Goal: Task Accomplishment & Management: Manage account settings

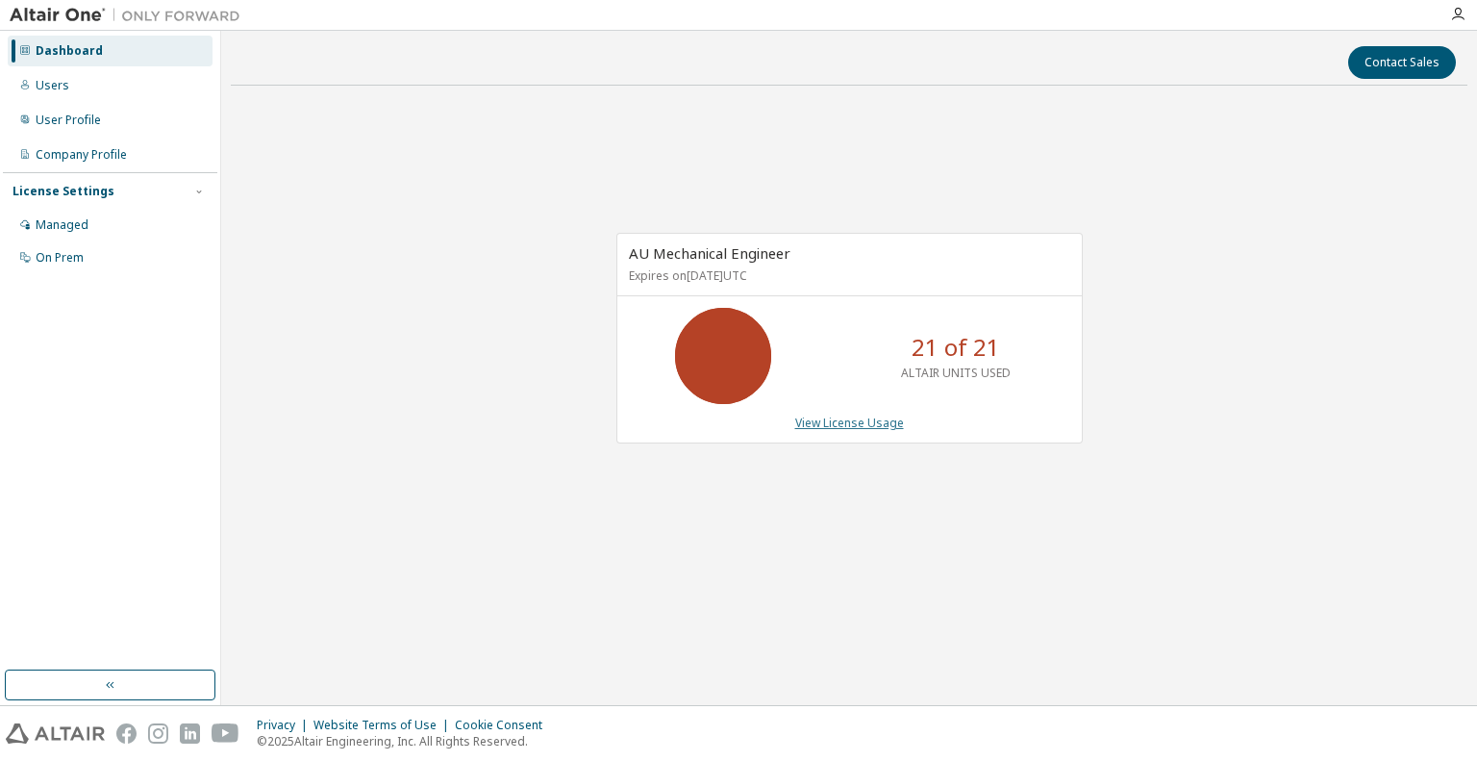
click at [847, 427] on link "View License Usage" at bounding box center [849, 422] width 109 height 16
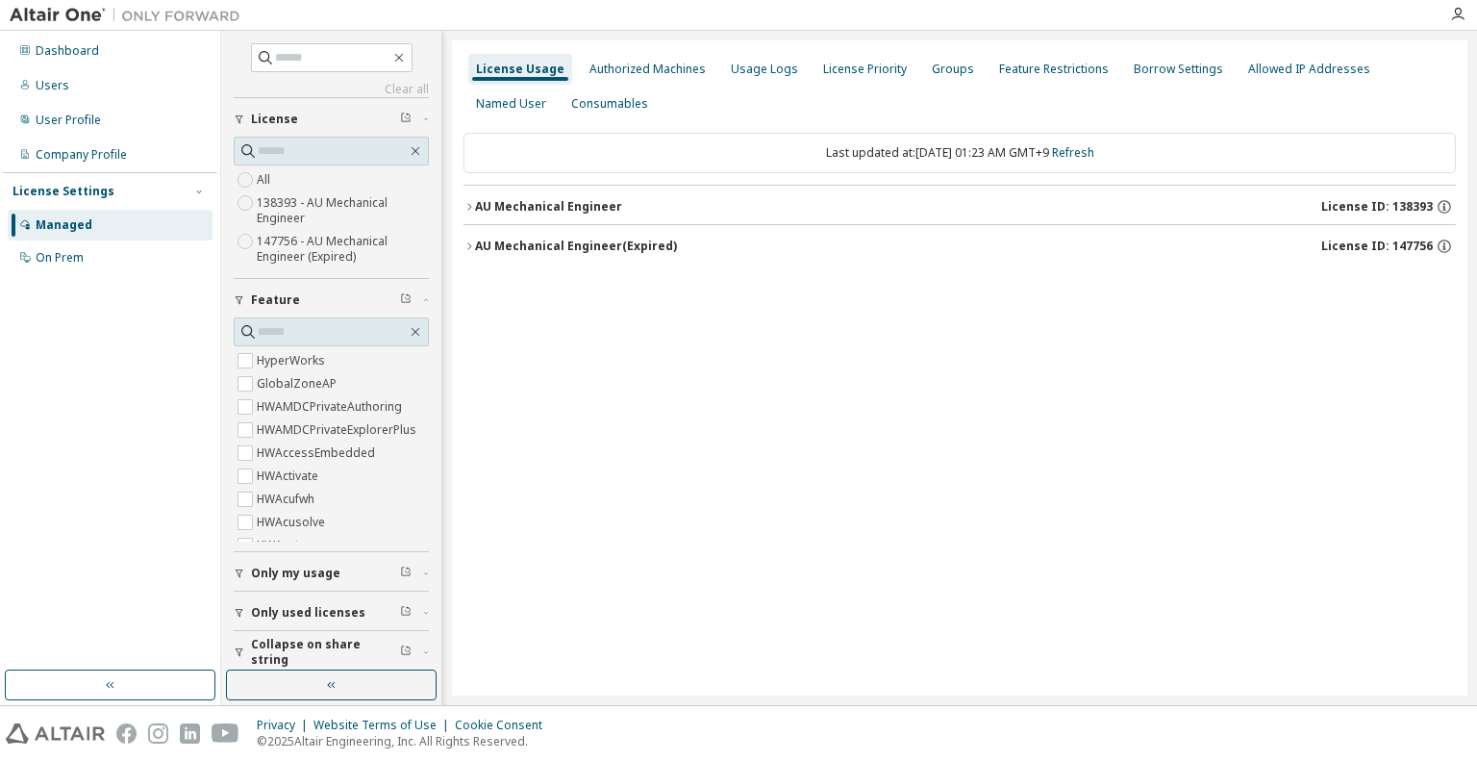
click at [565, 207] on div "AU Mechanical Engineer" at bounding box center [548, 206] width 147 height 15
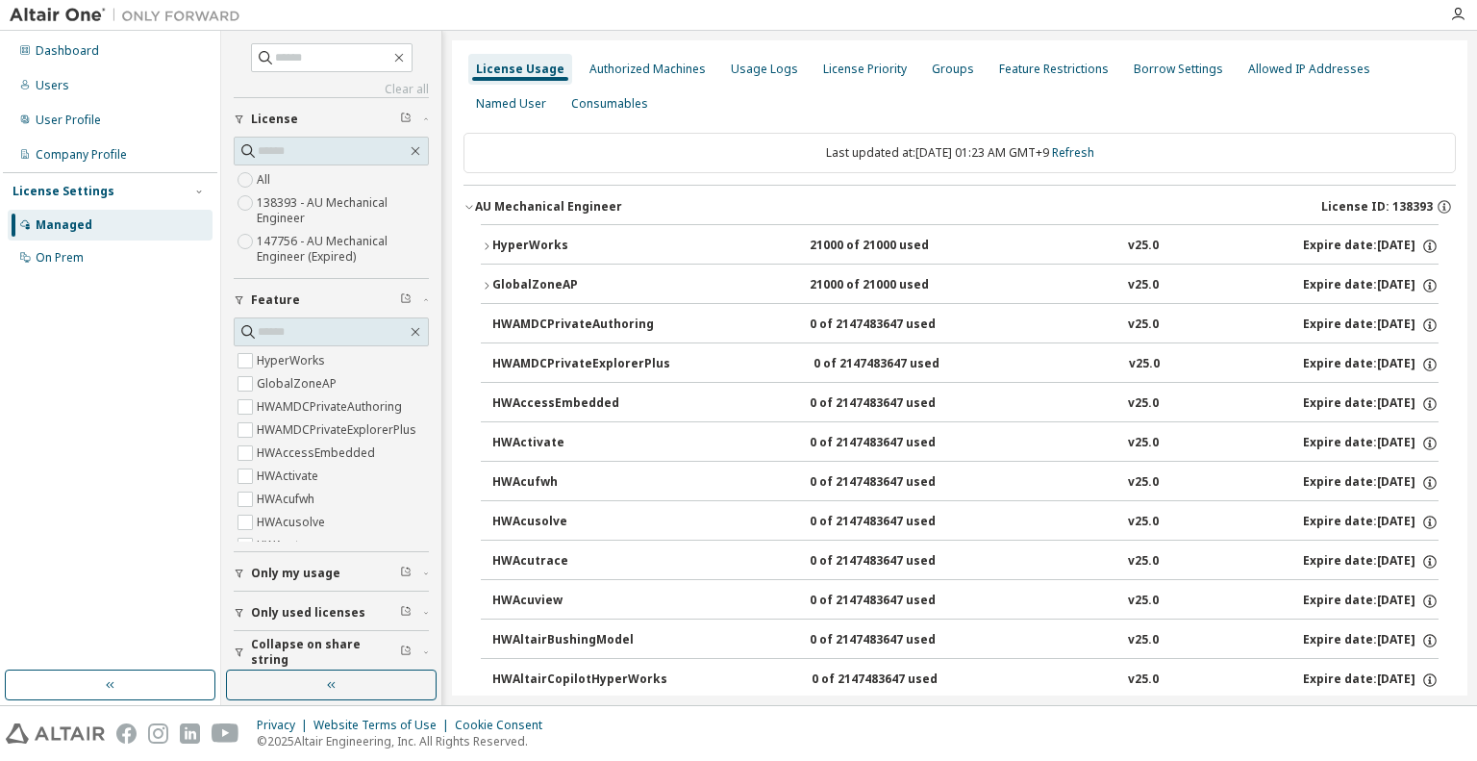
click at [557, 245] on div "HyperWorks" at bounding box center [578, 246] width 173 height 17
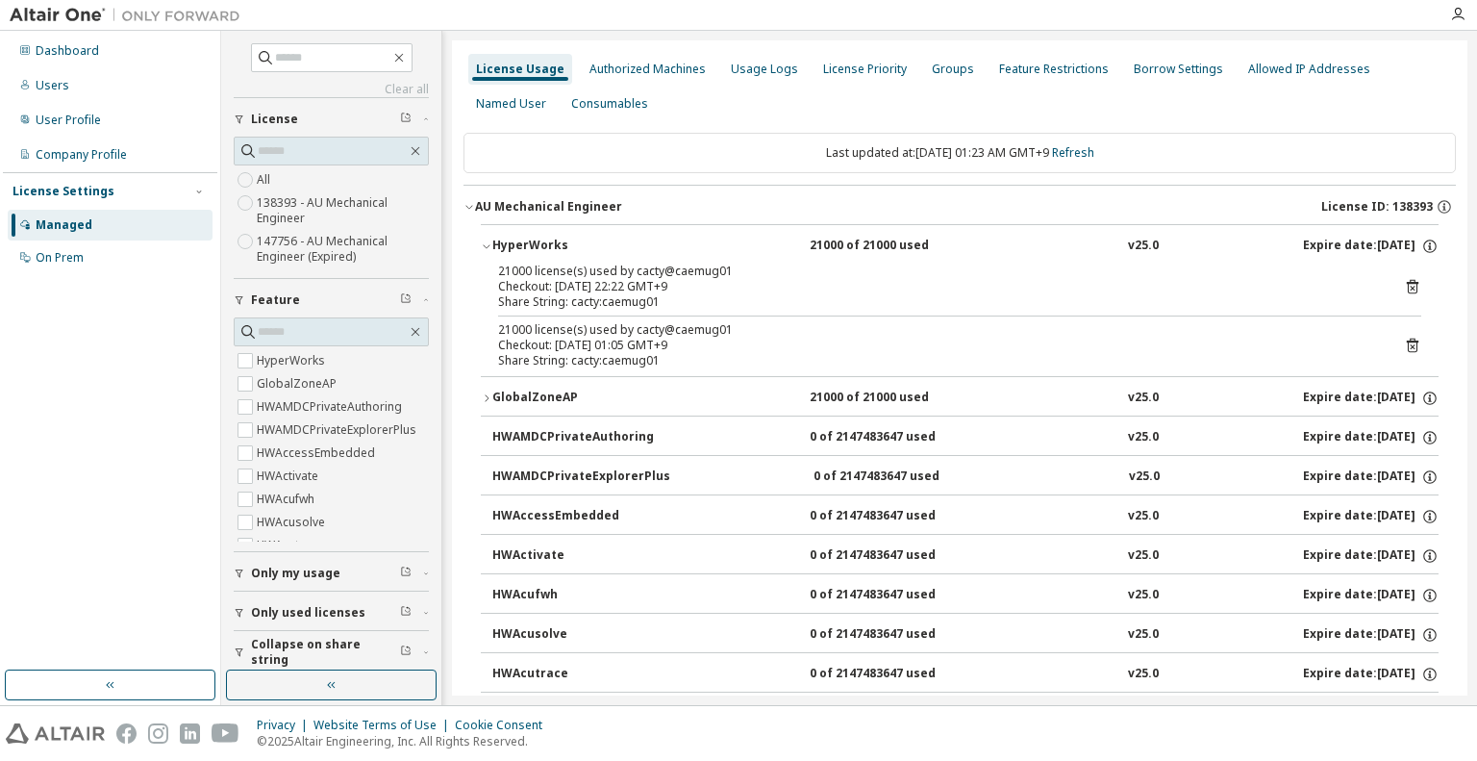
click at [1404, 283] on icon at bounding box center [1412, 286] width 17 height 17
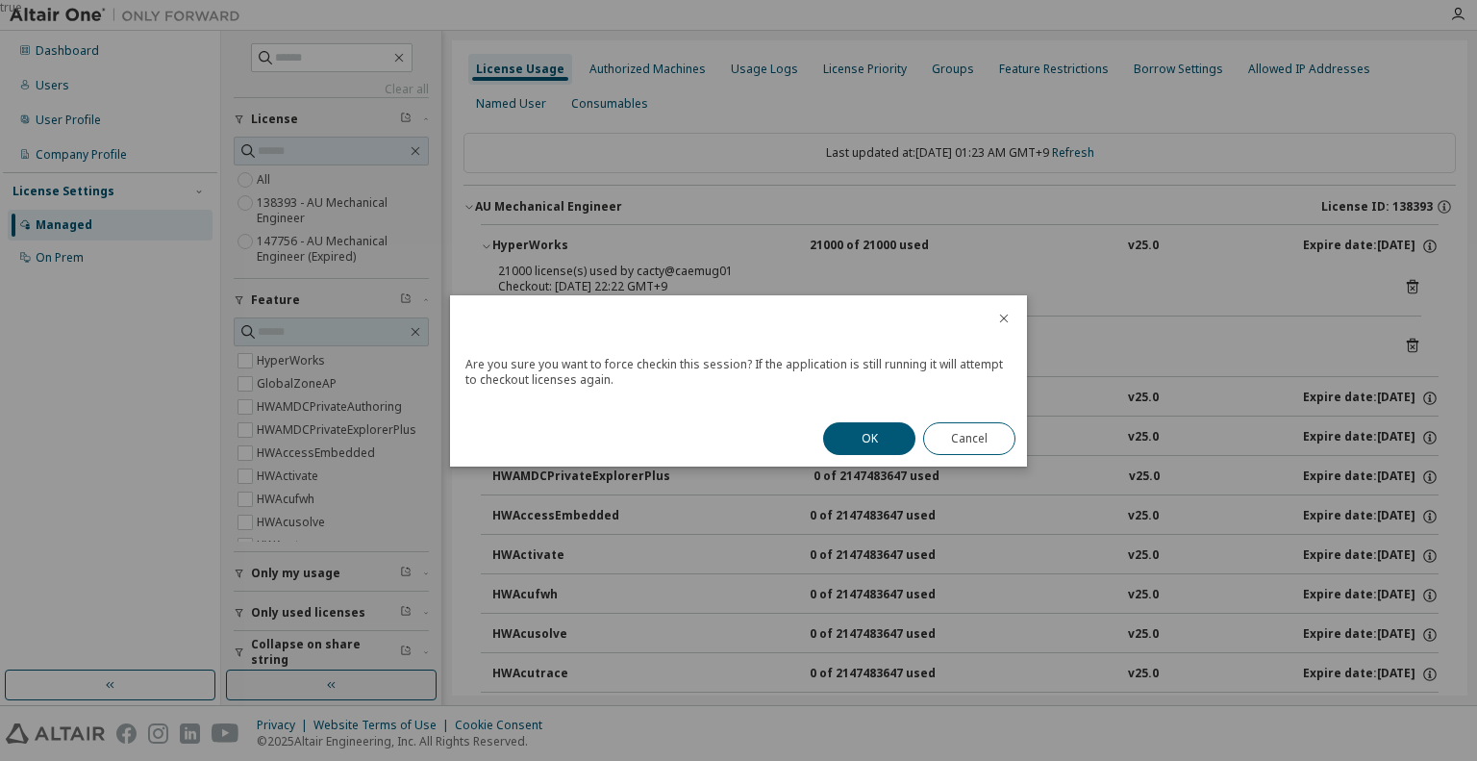
click at [883, 432] on button "OK" at bounding box center [869, 438] width 92 height 33
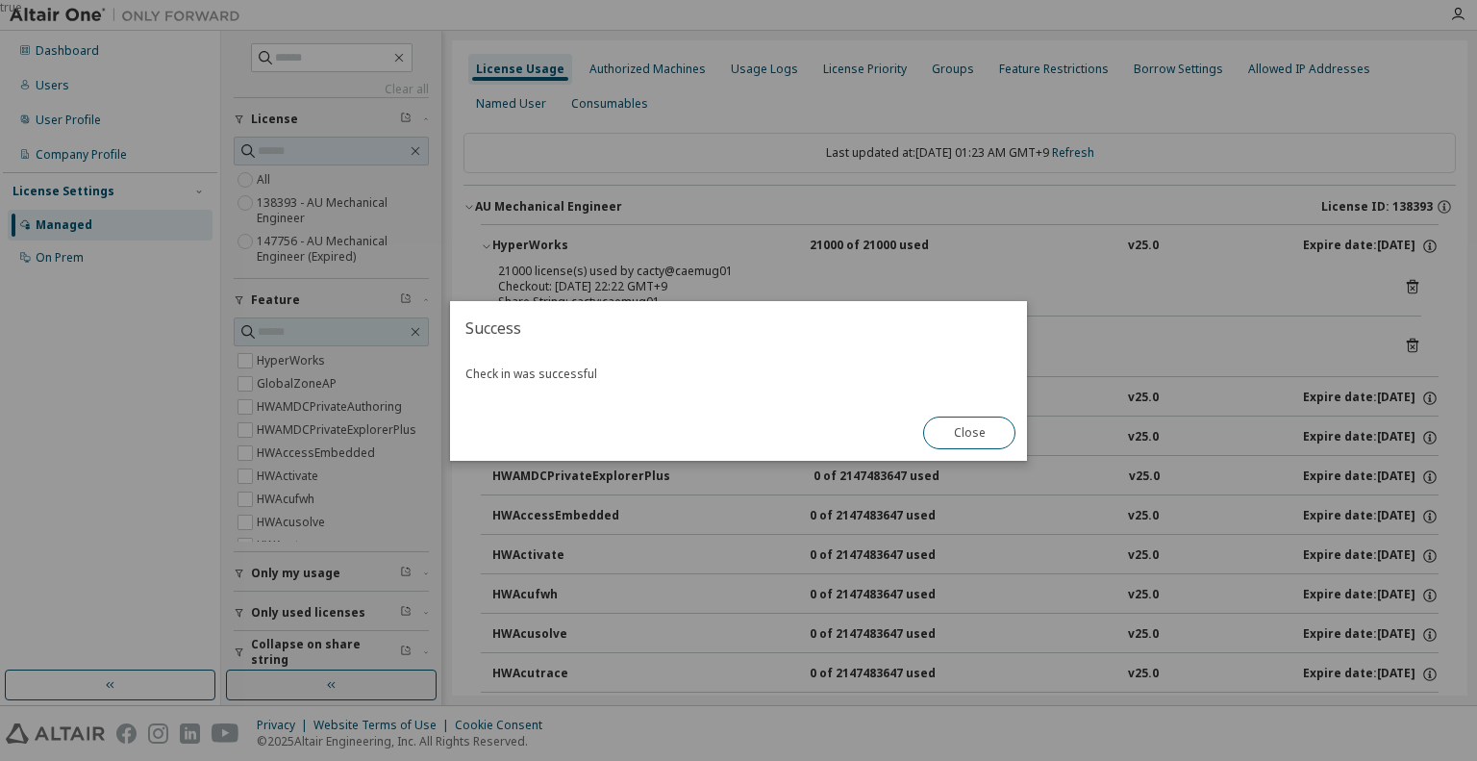
click at [984, 435] on button "Close" at bounding box center [969, 432] width 92 height 33
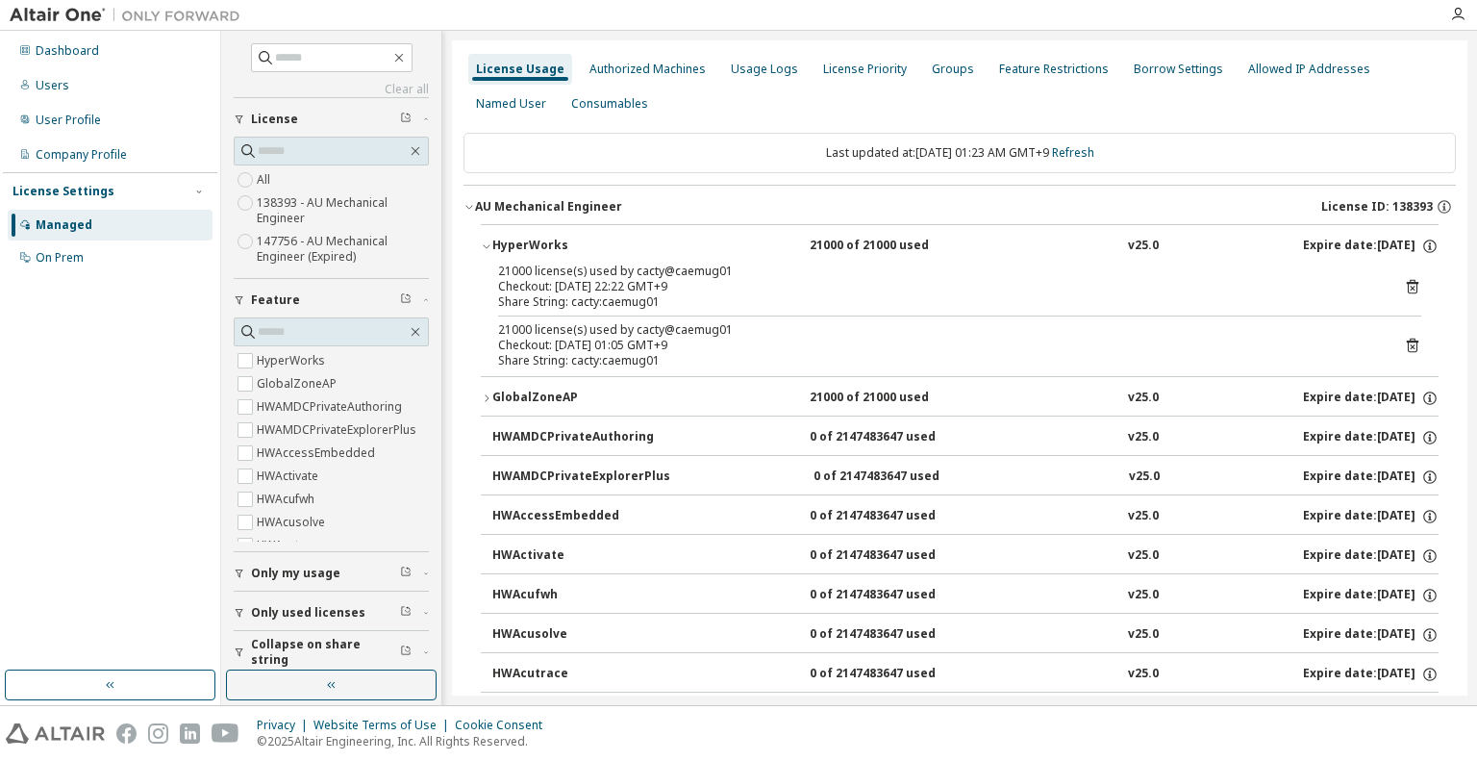
click at [1404, 343] on icon at bounding box center [1412, 345] width 17 height 17
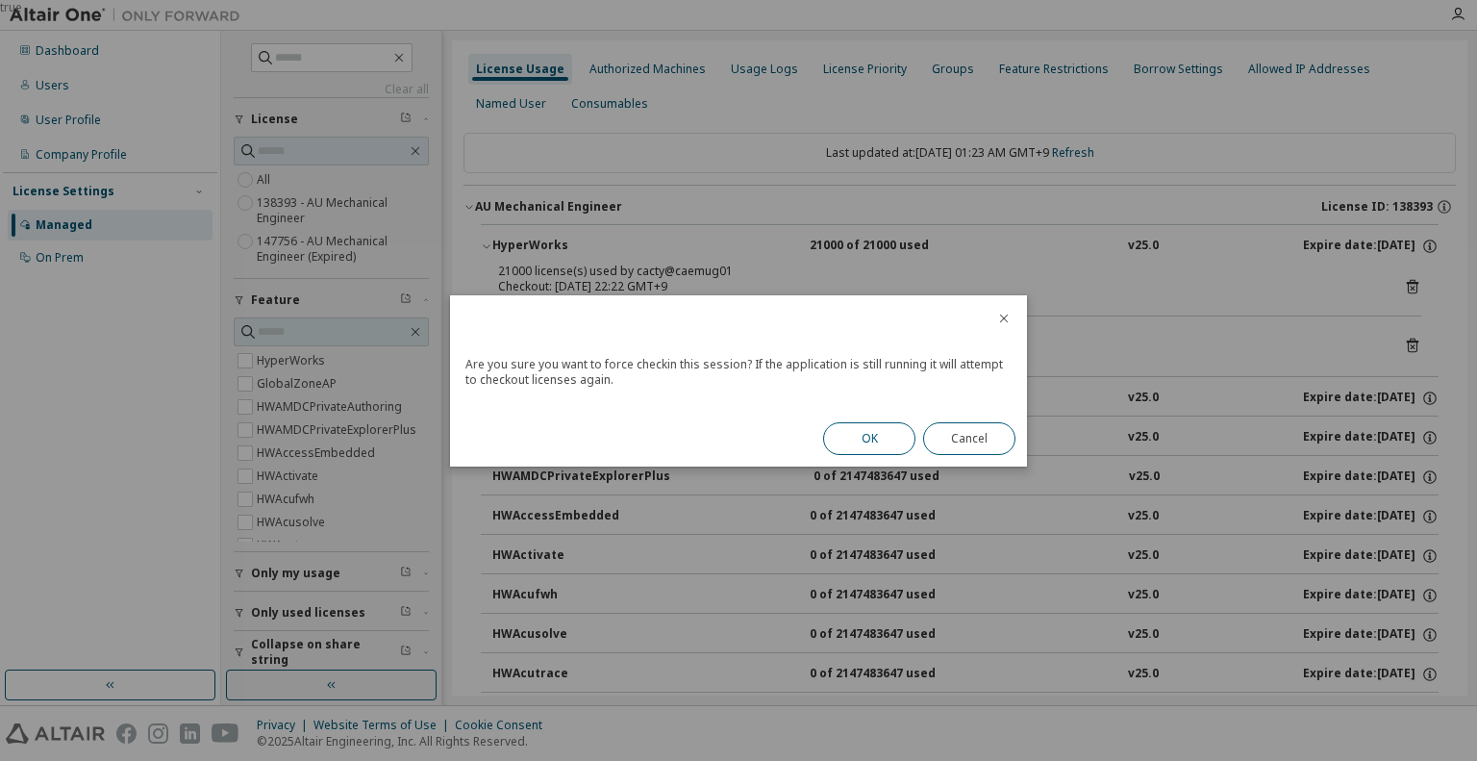
click at [876, 430] on button "OK" at bounding box center [869, 438] width 92 height 33
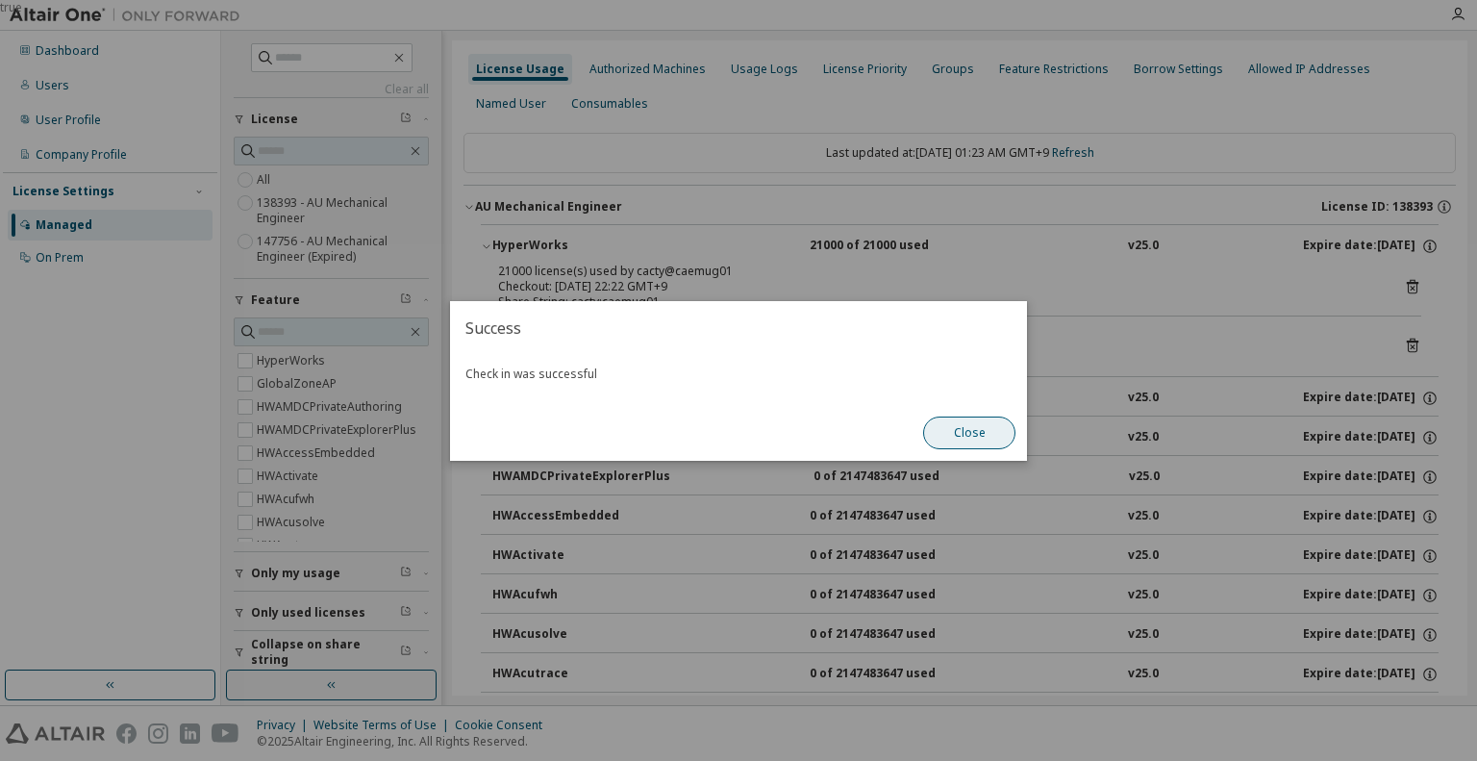
click at [956, 430] on button "Close" at bounding box center [969, 432] width 92 height 33
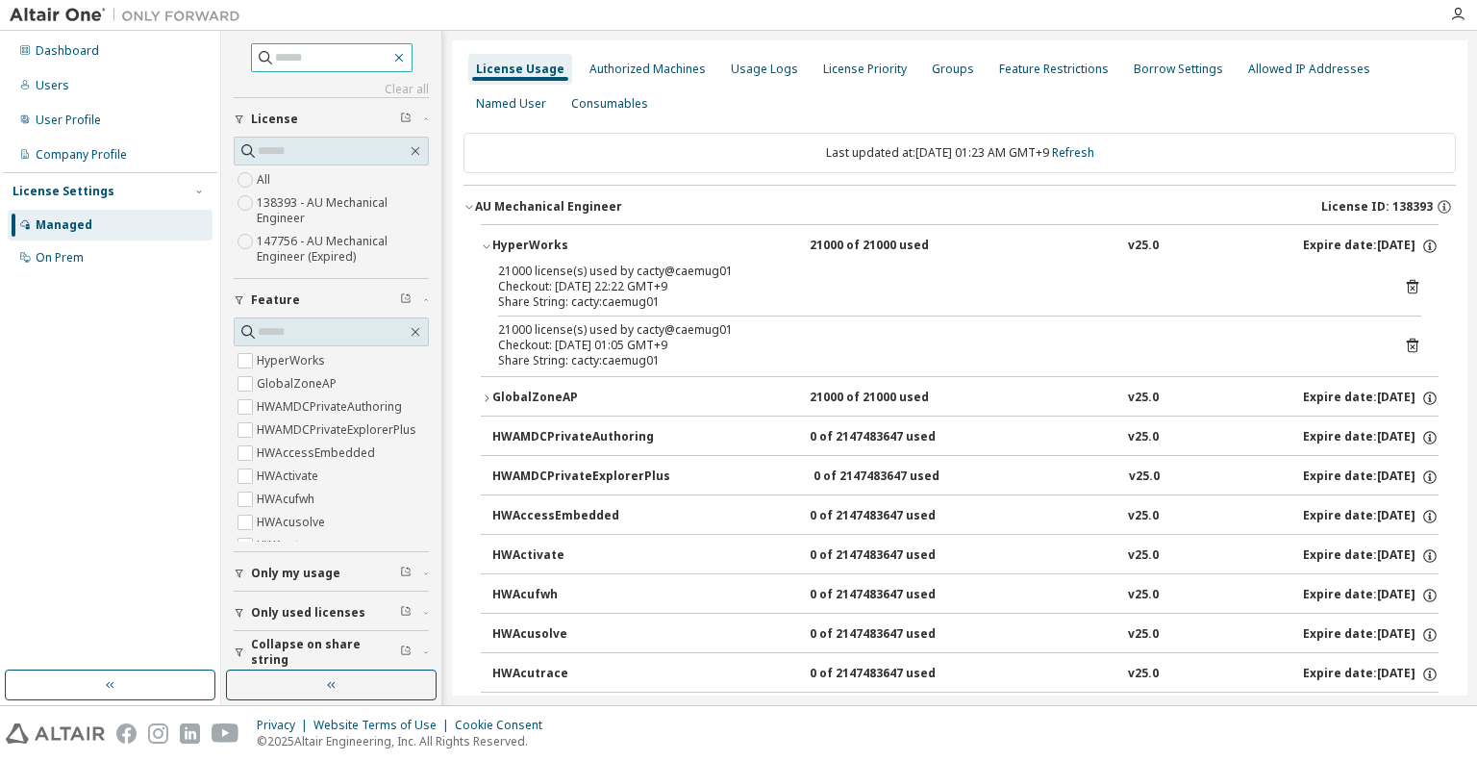
click at [404, 58] on icon "button" at bounding box center [398, 57] width 15 height 15
click at [85, 225] on div "Managed" at bounding box center [64, 224] width 57 height 15
click at [87, 49] on div "Dashboard" at bounding box center [67, 50] width 63 height 15
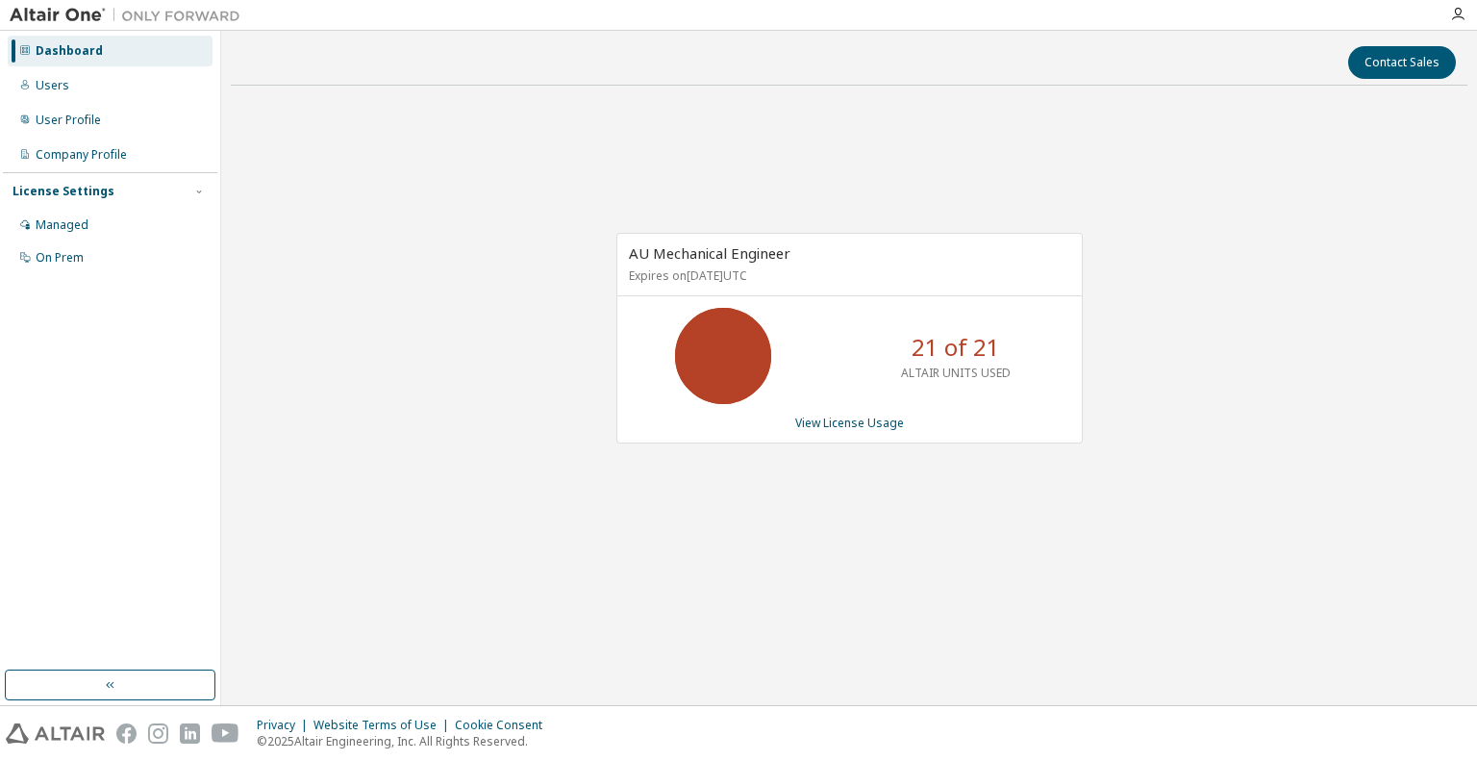
drag, startPoint x: 369, startPoint y: 167, endPoint x: 398, endPoint y: 155, distance: 31.4
click at [369, 167] on div "AU Mechanical Engineer Expires on [DATE] UTC 21 of 21 ALTAIR UNITS USED View Li…" at bounding box center [849, 348] width 1237 height 494
click at [843, 423] on link "View License Usage" at bounding box center [849, 422] width 109 height 16
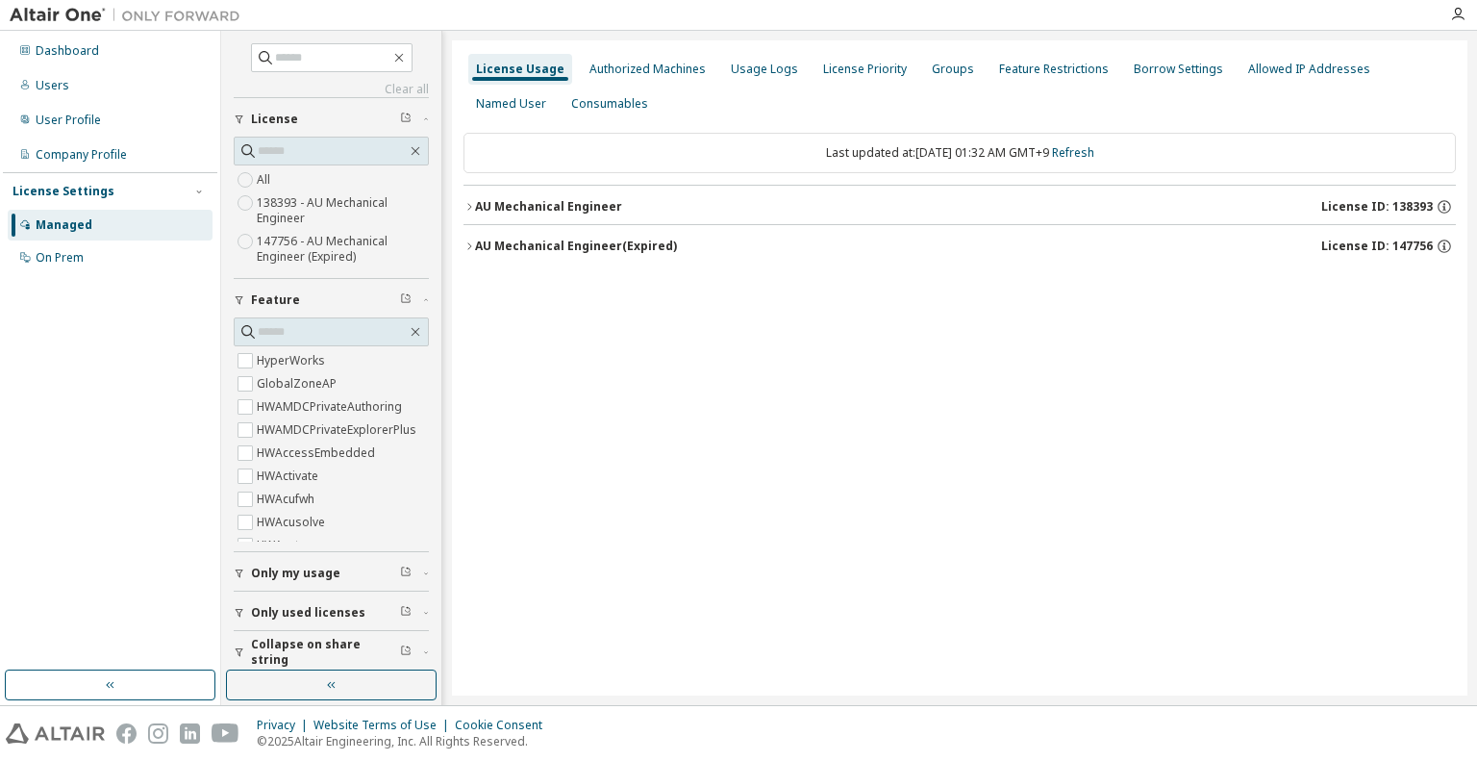
click at [474, 203] on icon "button" at bounding box center [470, 207] width 12 height 12
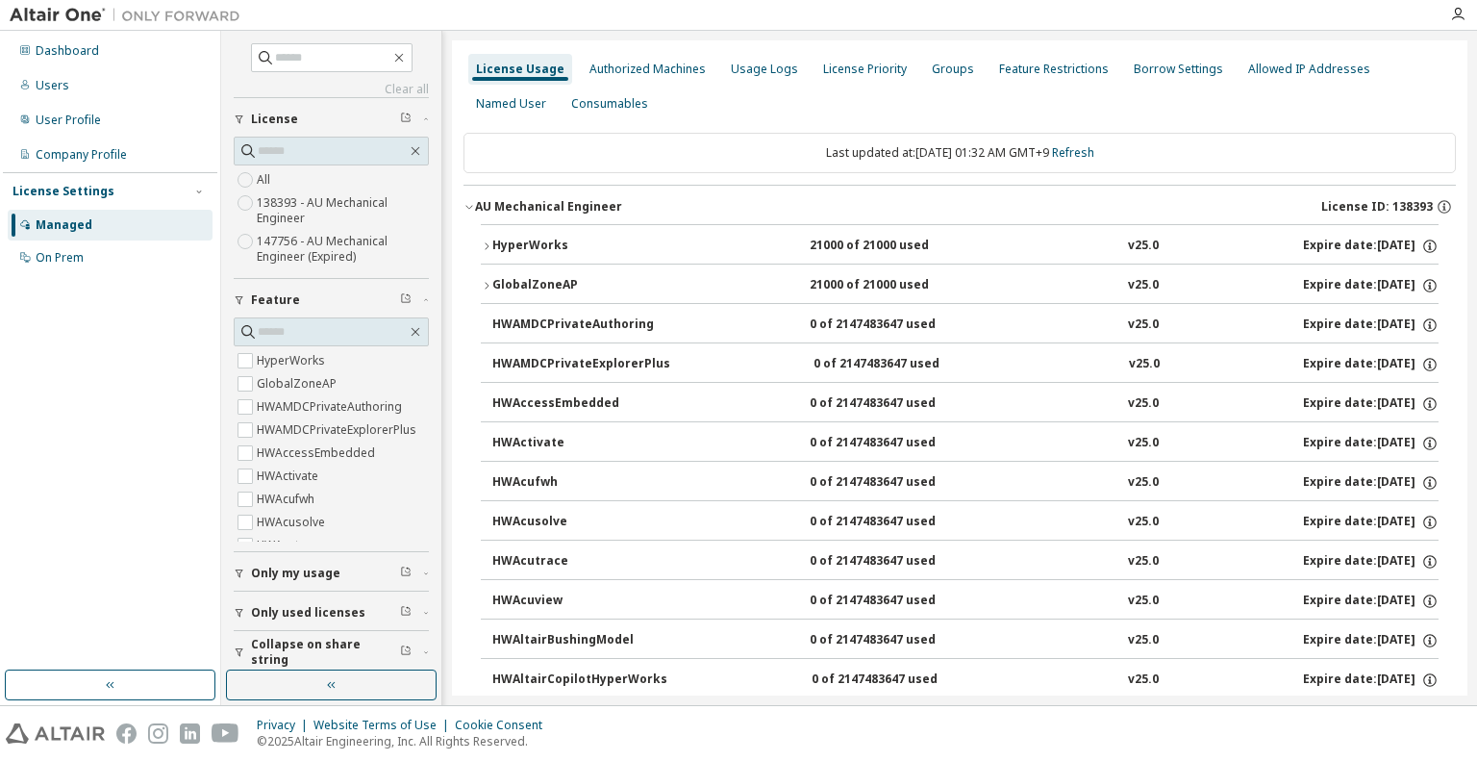
click at [503, 245] on div "HyperWorks" at bounding box center [578, 246] width 173 height 17
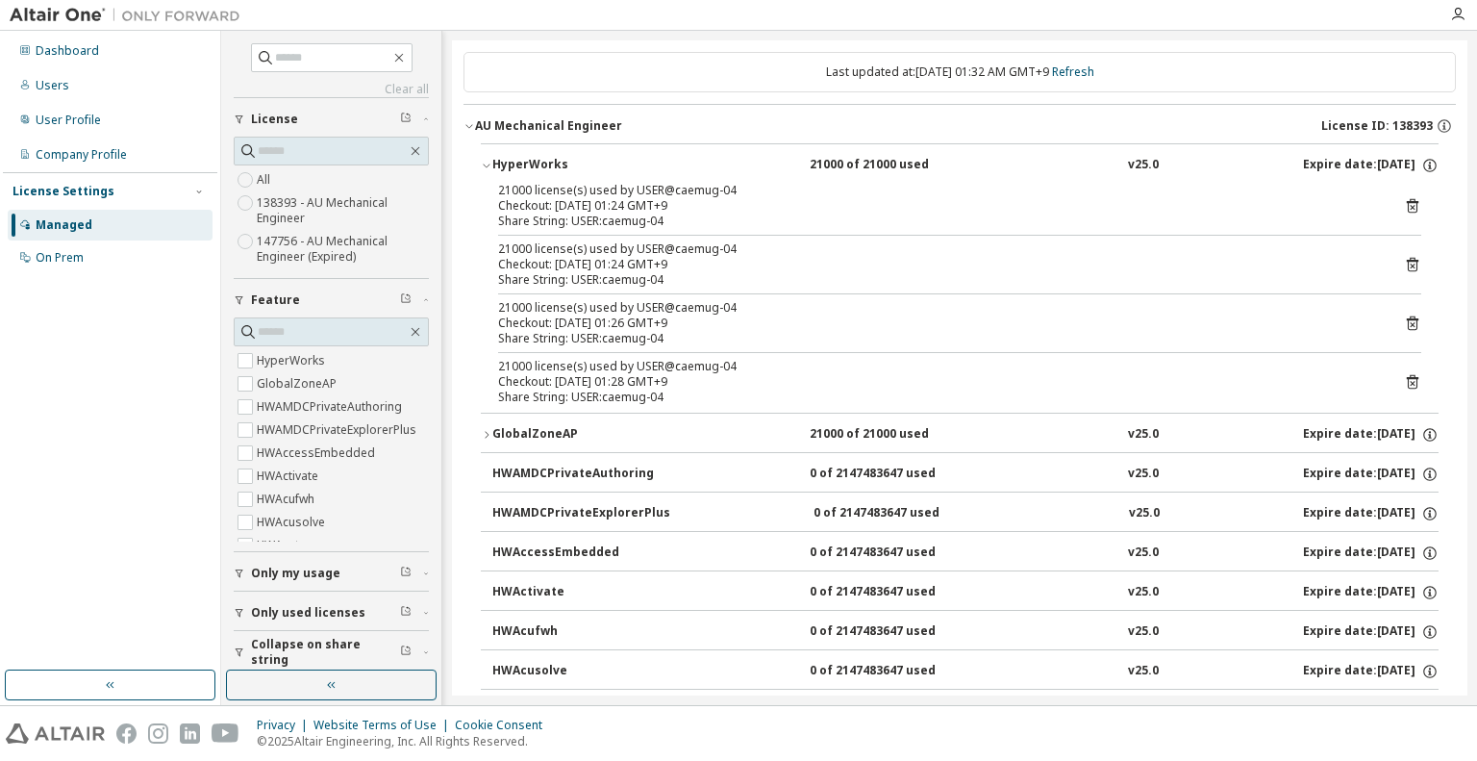
scroll to position [192, 0]
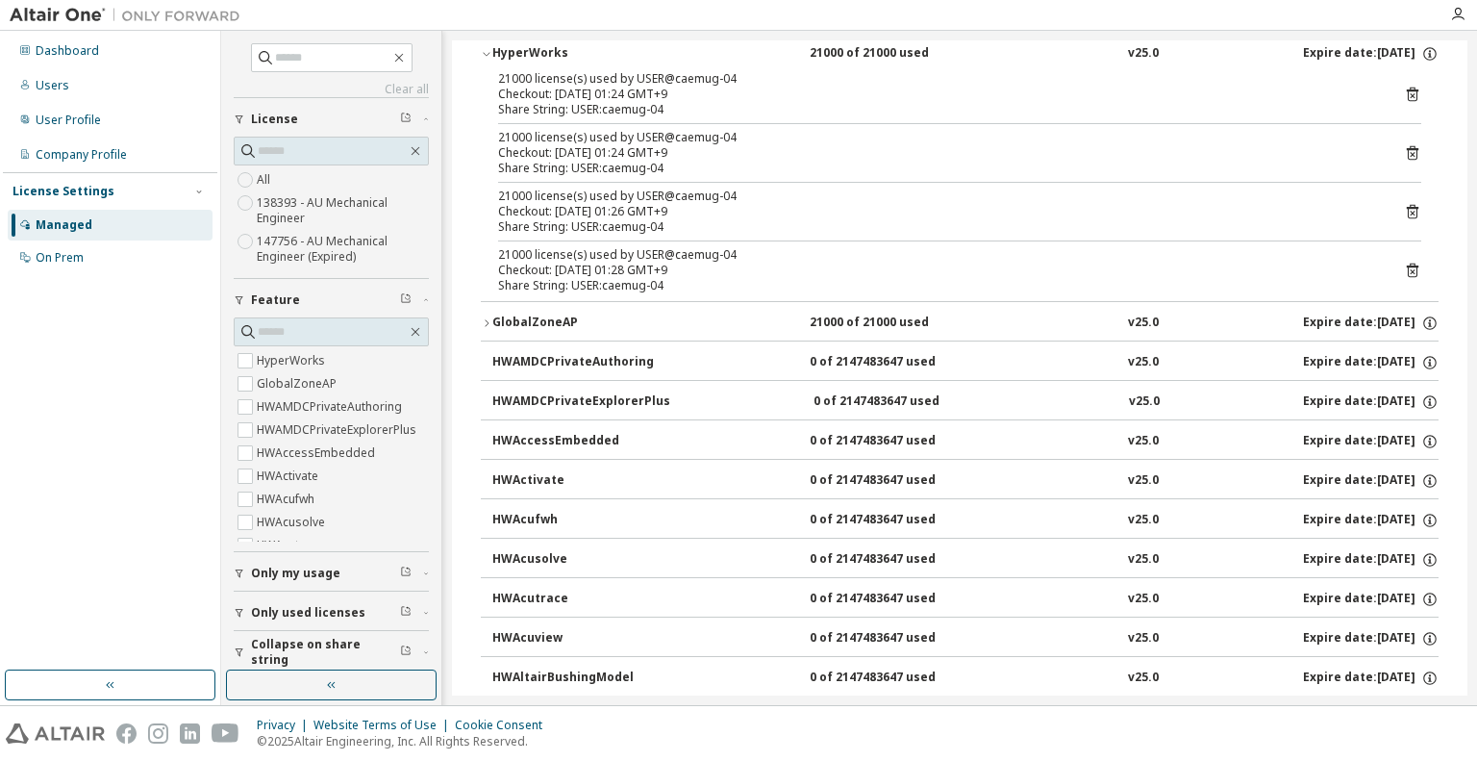
click at [575, 322] on div "GlobalZoneAP" at bounding box center [578, 322] width 173 height 17
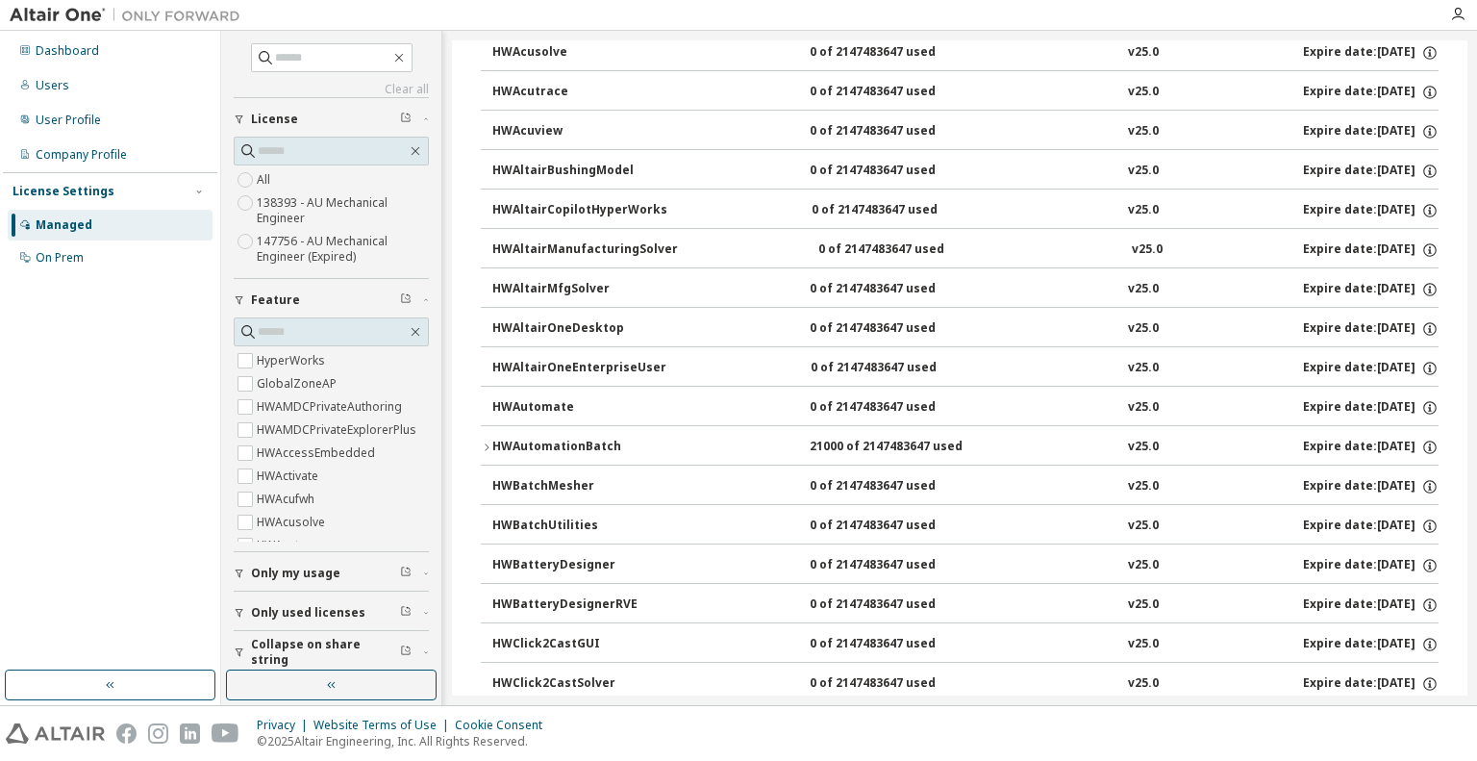
scroll to position [962, 0]
